Goal: Transaction & Acquisition: Purchase product/service

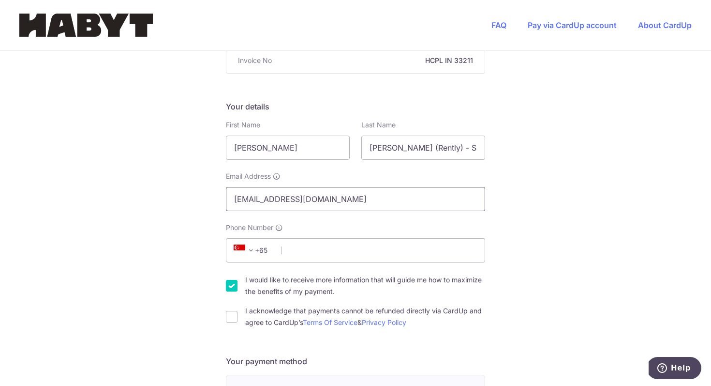
scroll to position [117, 0]
click at [247, 248] on span at bounding box center [251, 249] width 12 height 12
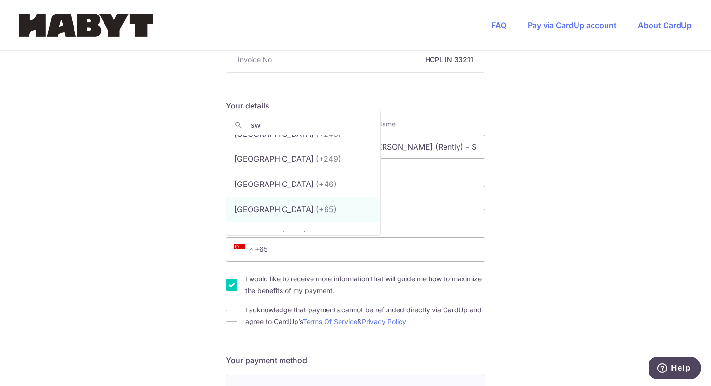
scroll to position [0, 0]
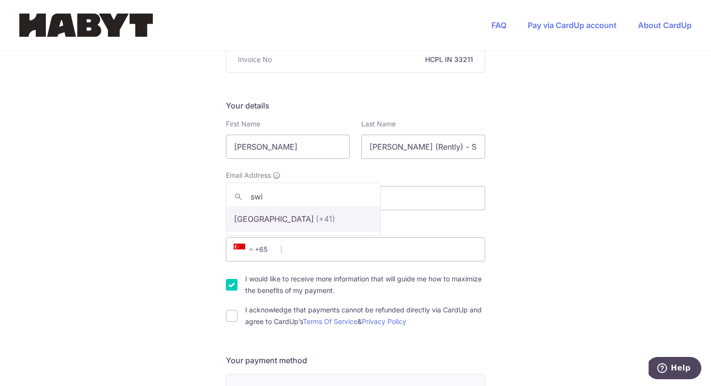
type input "swi"
select select "43"
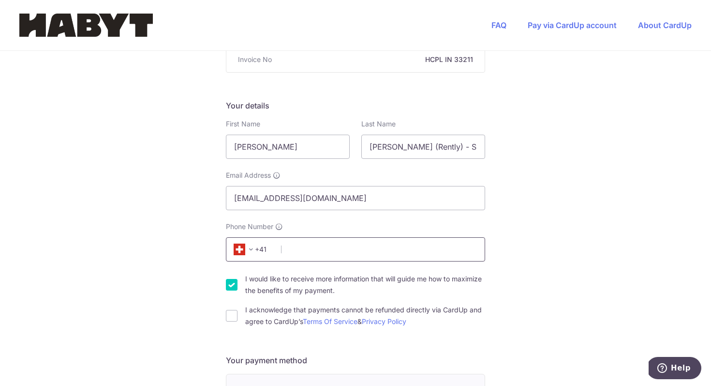
click at [303, 247] on input "Phone Number We will contact you here if there are any queries about your payme…" at bounding box center [355, 249] width 259 height 24
type input "782480480"
select select "41"
select select "CH"
type input "1000"
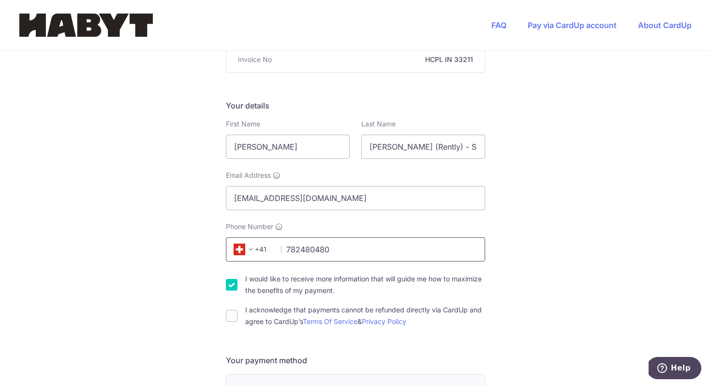
type input "[STREET_ADDRESS]"
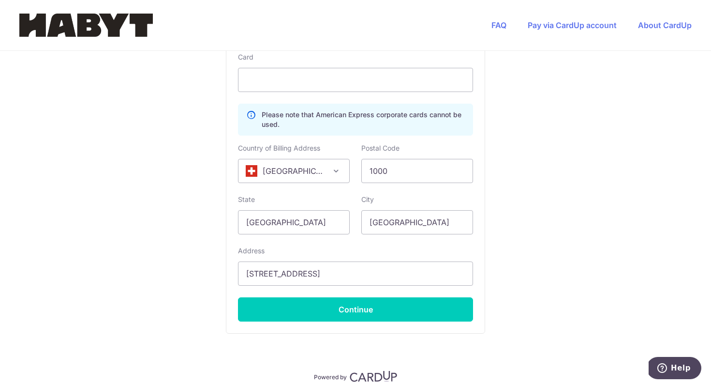
scroll to position [563, 0]
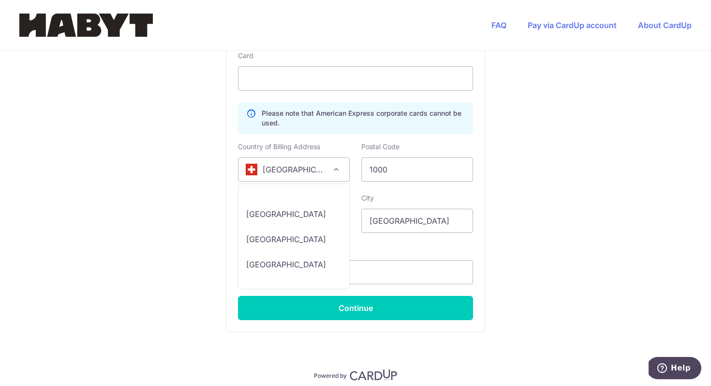
click at [336, 174] on span at bounding box center [336, 170] width 12 height 12
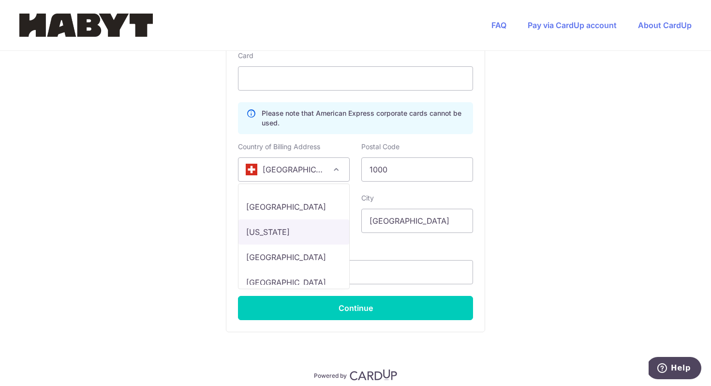
scroll to position [4303, 0]
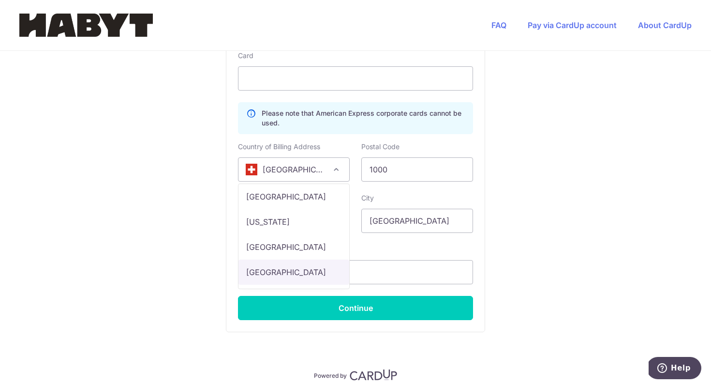
select select "PA"
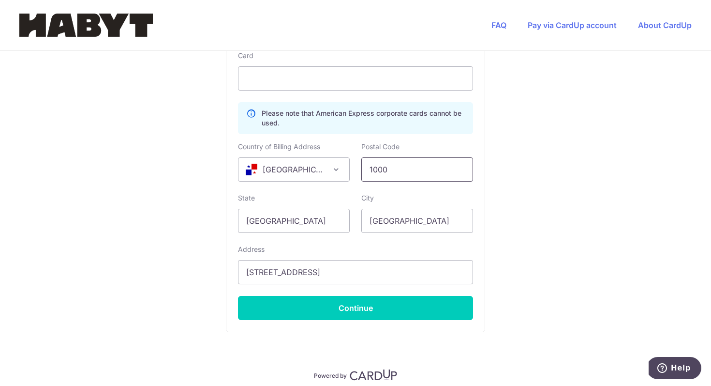
click at [388, 169] on input "1000" at bounding box center [417, 169] width 112 height 24
drag, startPoint x: 309, startPoint y: 220, endPoint x: 166, endPoint y: 220, distance: 142.3
type input "[GEOGRAPHIC_DATA]"
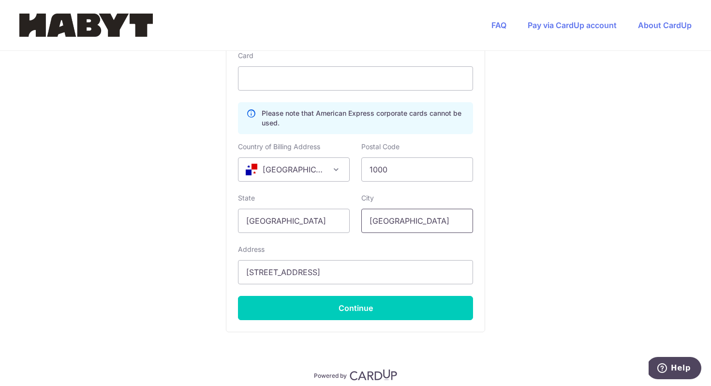
drag, startPoint x: 442, startPoint y: 228, endPoint x: 361, endPoint y: 231, distance: 80.9
click at [361, 231] on input "[GEOGRAPHIC_DATA]" at bounding box center [417, 221] width 112 height 24
type input "S"
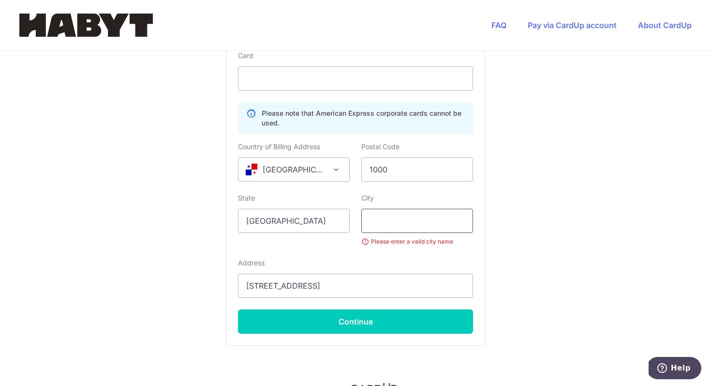
type input "A"
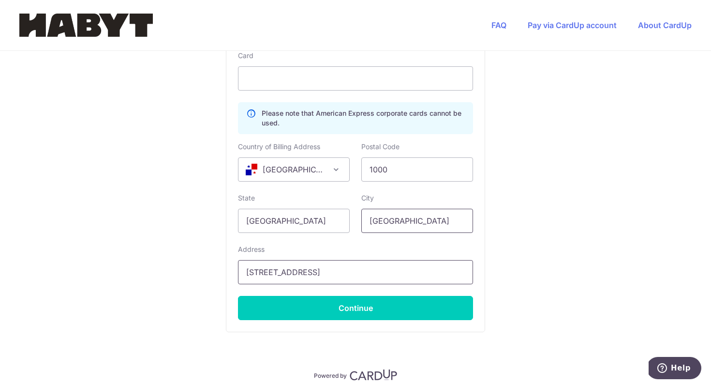
type input "[GEOGRAPHIC_DATA]"
click at [350, 264] on input "[STREET_ADDRESS]" at bounding box center [355, 272] width 235 height 24
type input "costa pacifica torre 300 apt 3"
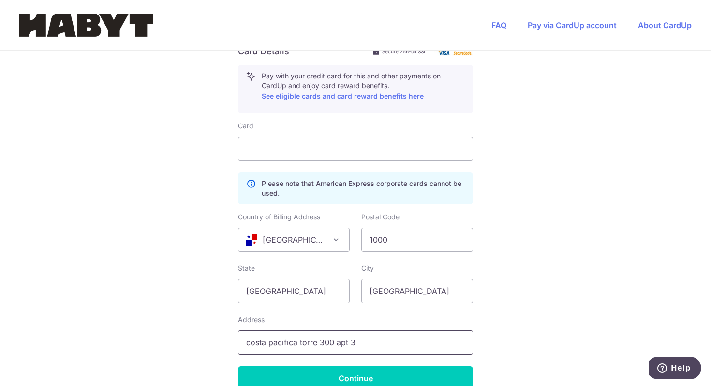
scroll to position [485, 0]
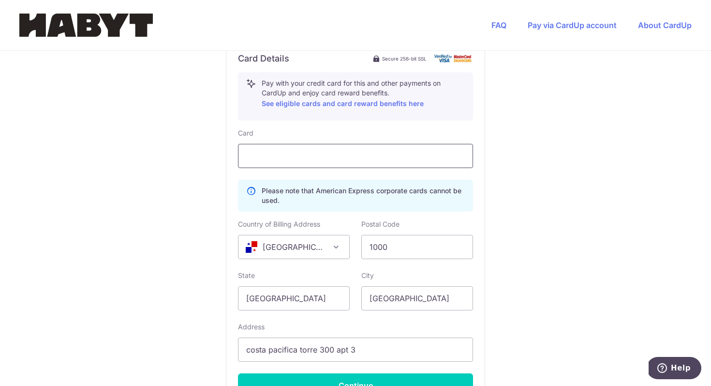
click at [344, 150] on div at bounding box center [355, 156] width 235 height 24
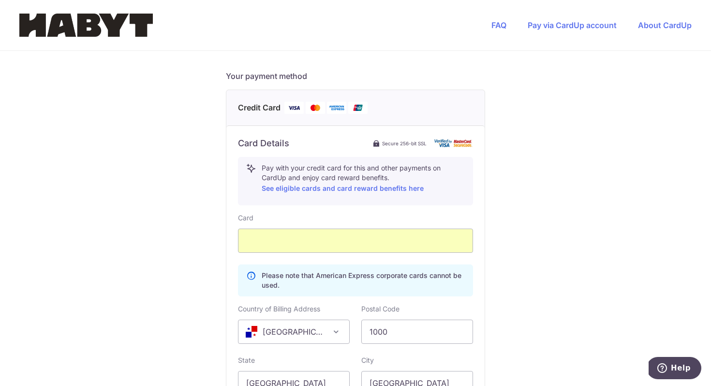
scroll to position [312, 0]
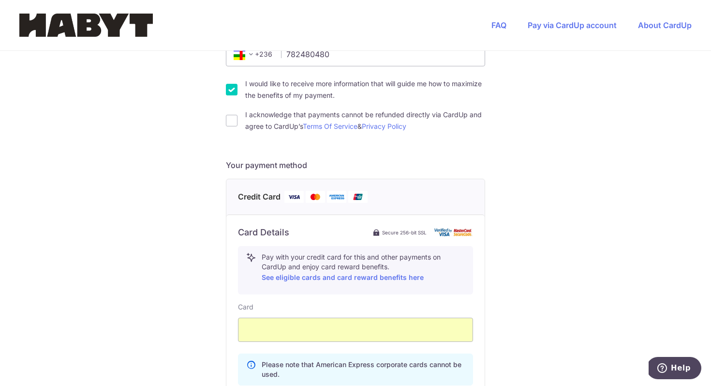
click at [213, 117] on div "You are paying Habyt Central Pte Ltd Habyt Central Pte Ltd uses CardUp to accep…" at bounding box center [355, 208] width 711 height 938
click at [229, 120] on input "I acknowledge that payments cannot be refunded directly via CardUp and agree to…" at bounding box center [232, 121] width 12 height 12
checkbox input "true"
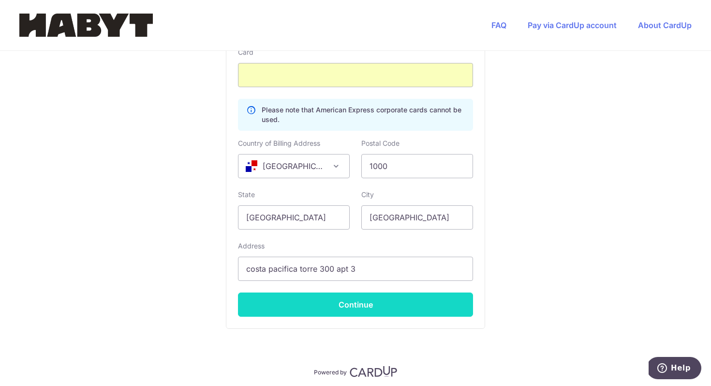
click at [328, 304] on button "Continue" at bounding box center [355, 304] width 235 height 24
type input "**** 3812"
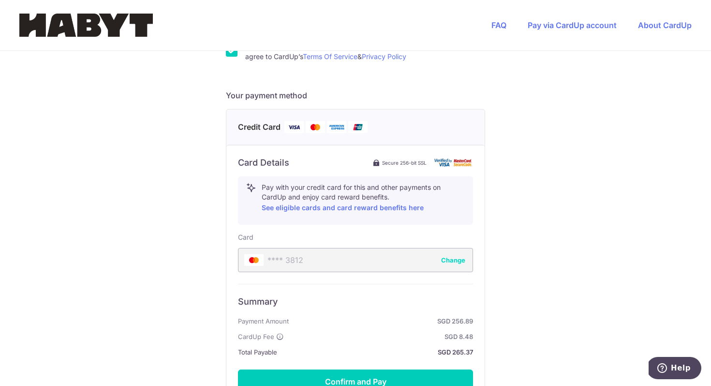
scroll to position [408, 0]
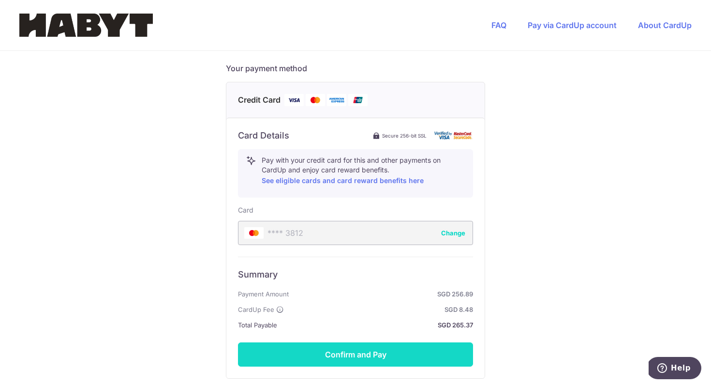
click at [335, 348] on button "Confirm and Pay" at bounding box center [355, 354] width 235 height 24
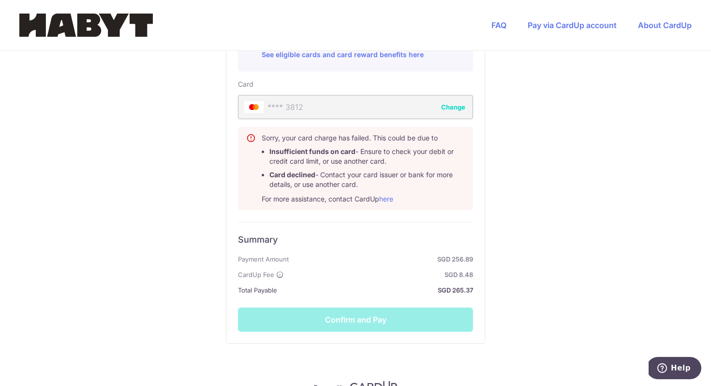
scroll to position [532, 0]
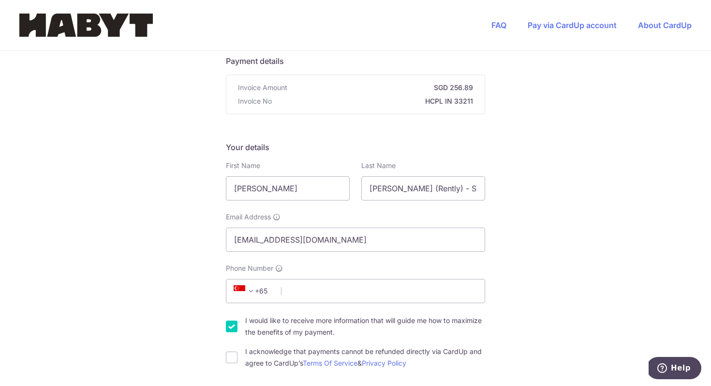
scroll to position [75, 0]
click at [431, 191] on input "[PERSON_NAME] (Rently) - SG_SIN_6SK-A_03-02_03" at bounding box center [423, 188] width 124 height 24
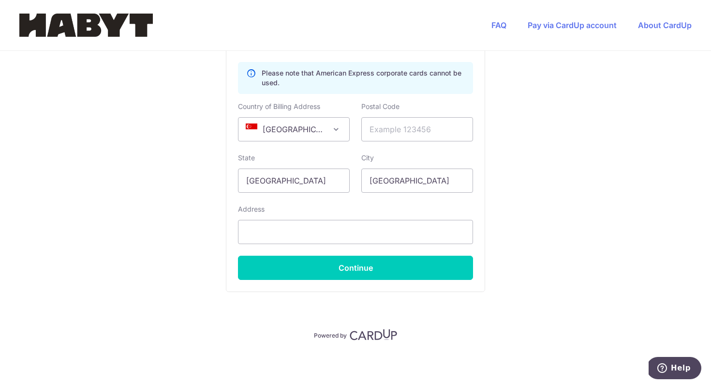
scroll to position [602, 0]
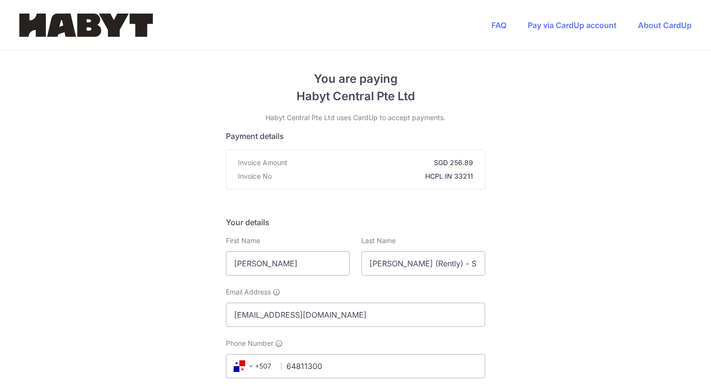
select select "174"
